Goal: Task Accomplishment & Management: Manage account settings

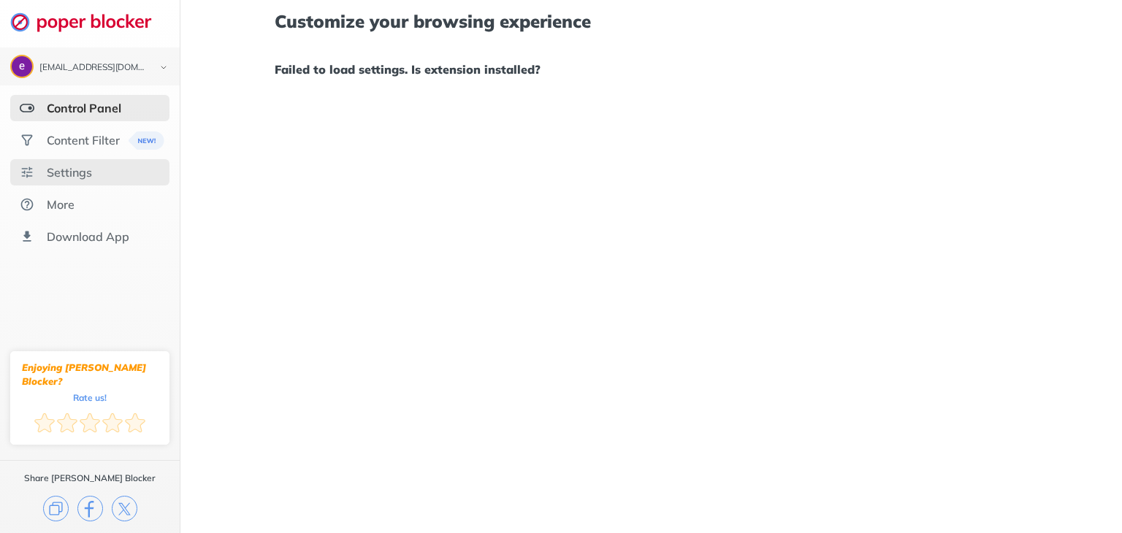
click at [73, 171] on div "Settings" at bounding box center [69, 172] width 45 height 15
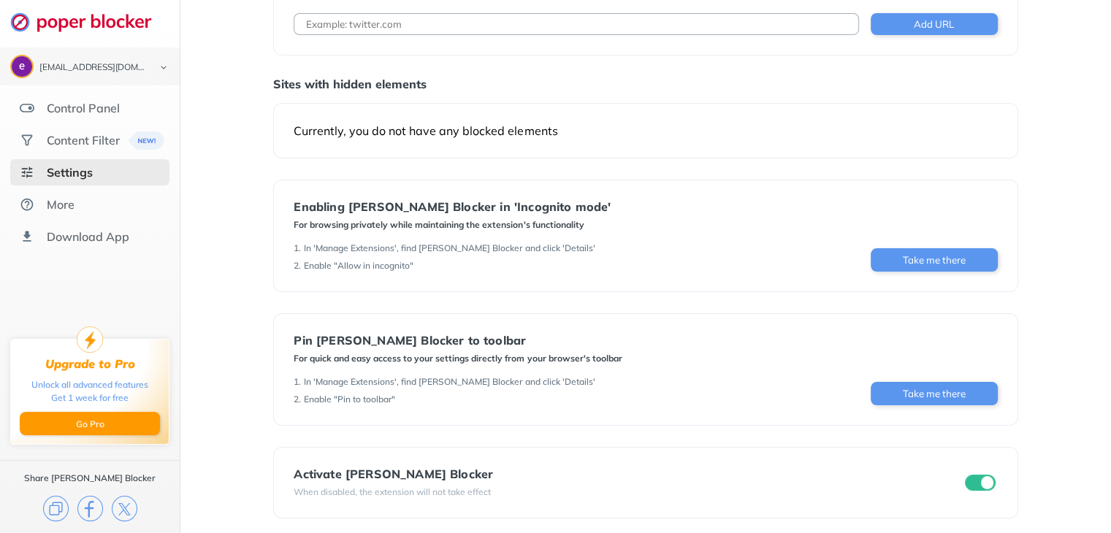
scroll to position [99, 0]
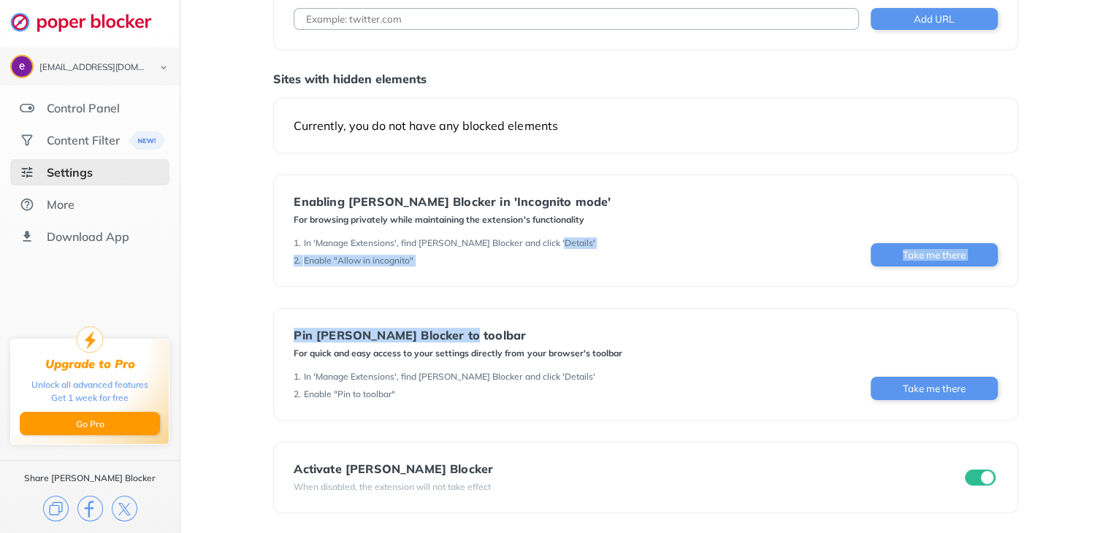
drag, startPoint x: 685, startPoint y: 270, endPoint x: 536, endPoint y: 298, distance: 151.7
click at [536, 298] on div "Settings Whitelist (where you allow popups and distractions) Add URL Sites with…" at bounding box center [645, 213] width 745 height 601
click at [609, 301] on div "Settings Whitelist (where you allow popups and distractions) Add URL Sites with…" at bounding box center [645, 213] width 745 height 601
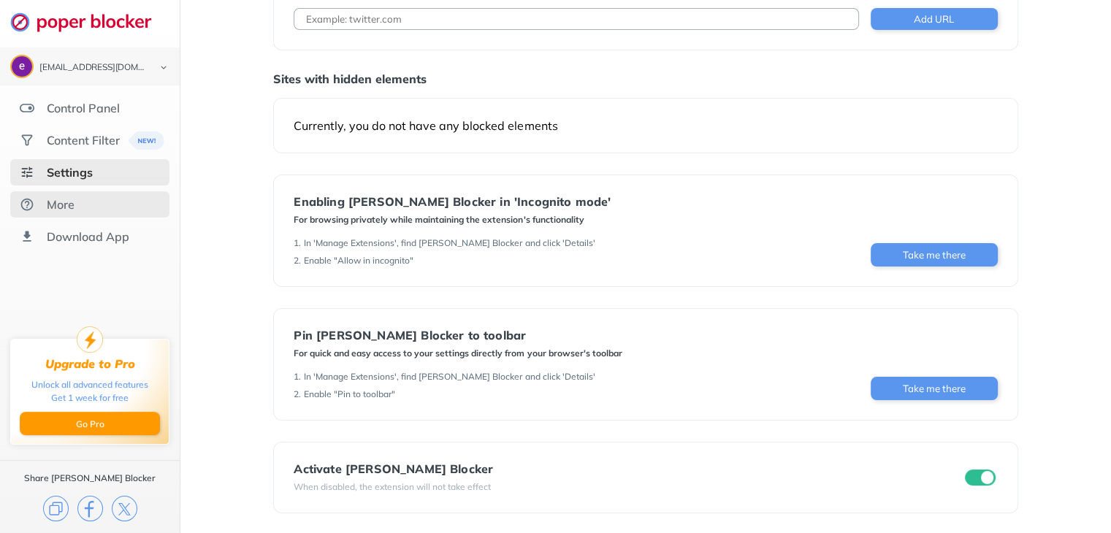
click at [77, 197] on div "More" at bounding box center [89, 204] width 159 height 26
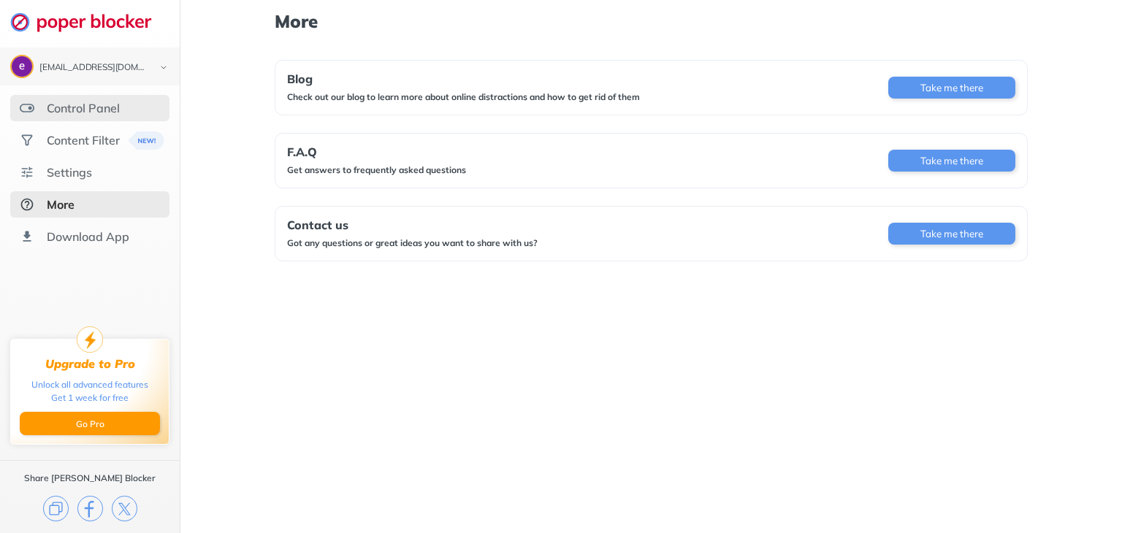
click at [83, 108] on div "Control Panel" at bounding box center [83, 108] width 73 height 15
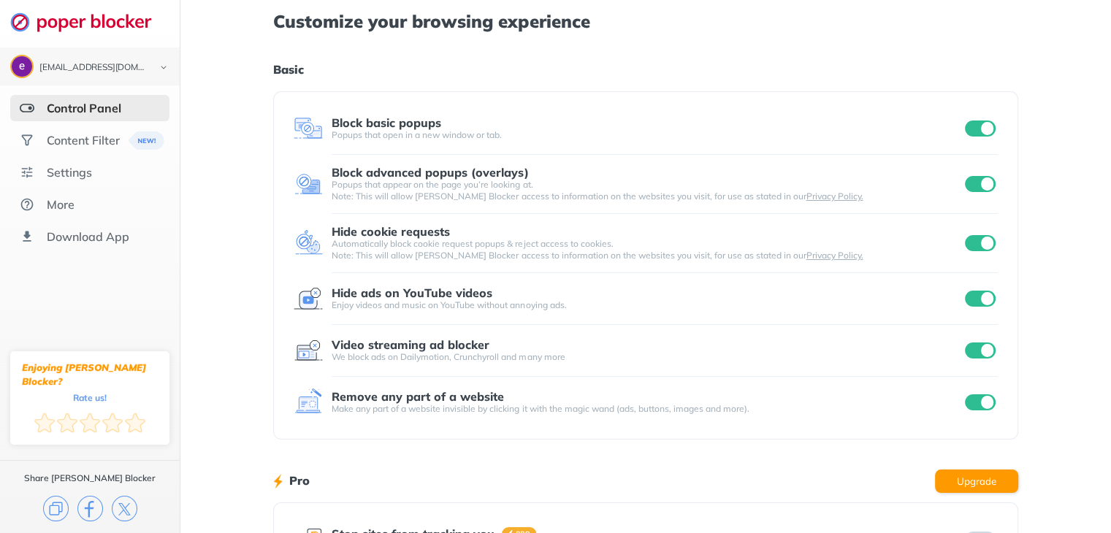
scroll to position [221, 0]
